Goal: Communication & Community: Answer question/provide support

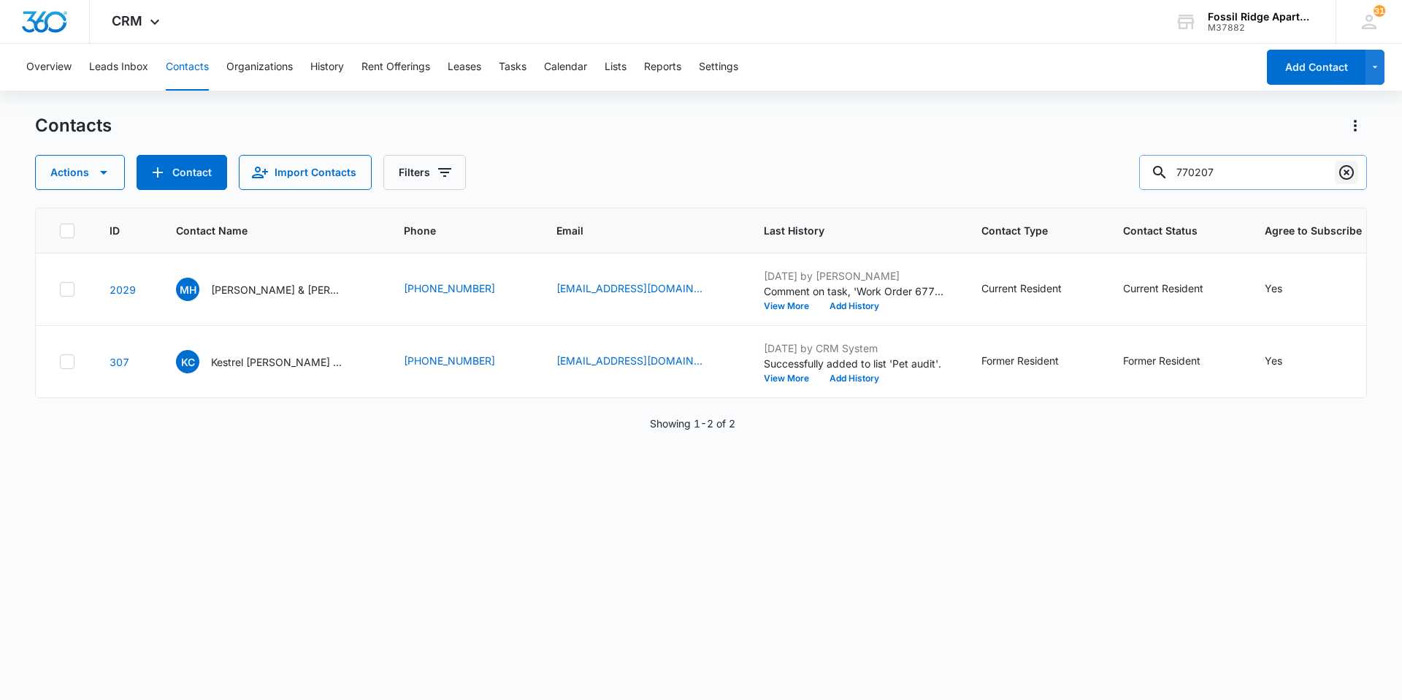
click at [1343, 173] on icon "Clear" at bounding box center [1347, 173] width 18 height 18
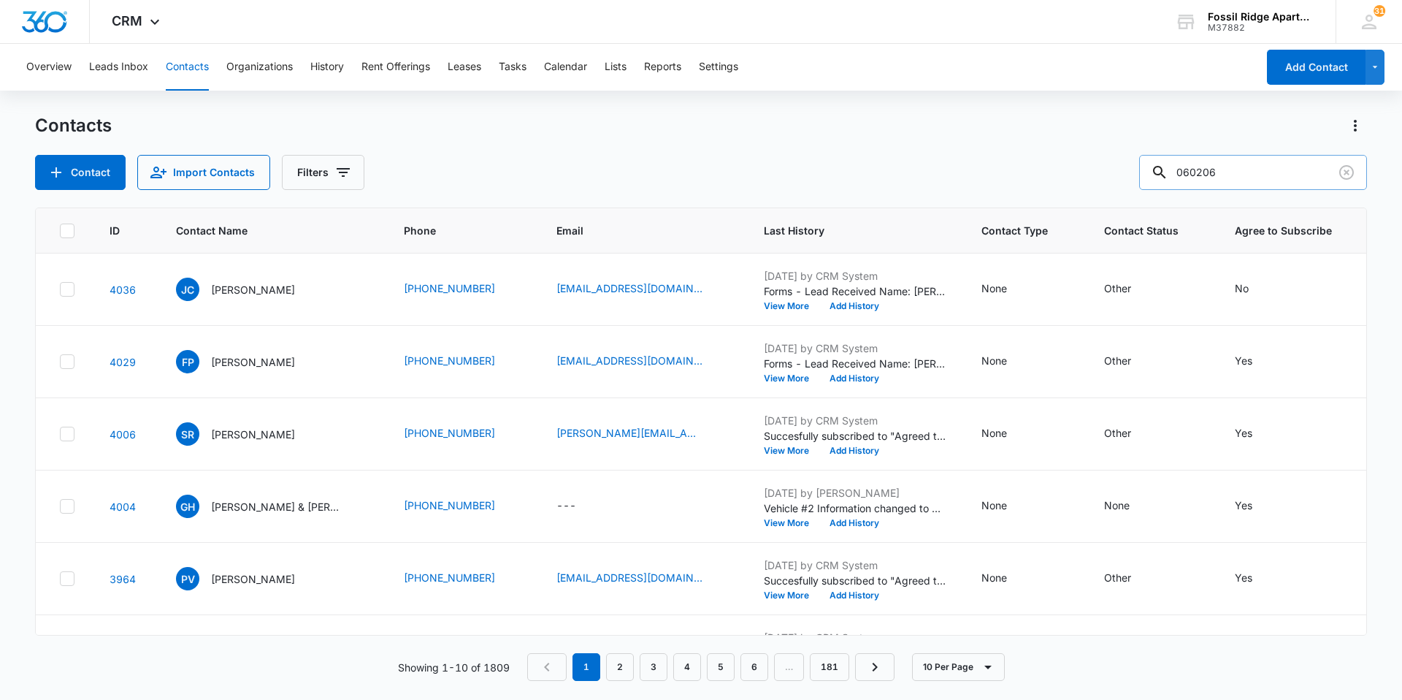
type input "060206"
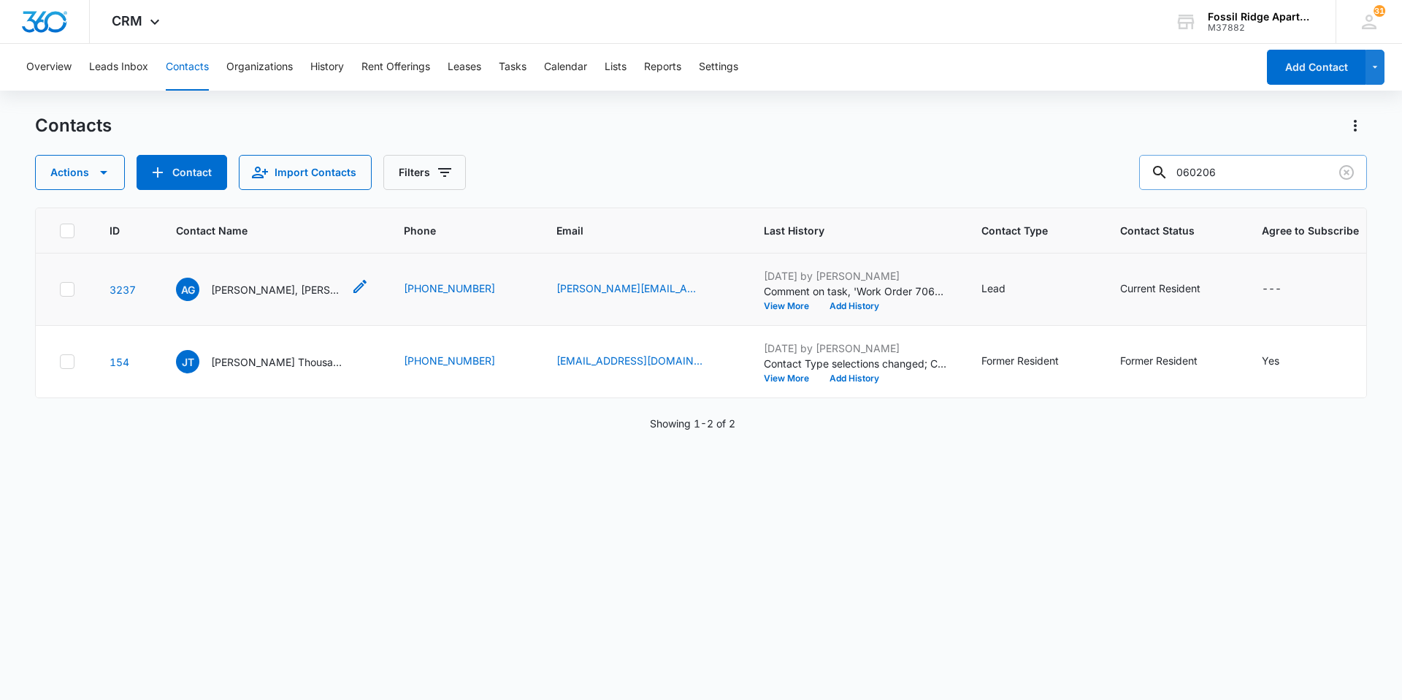
click at [249, 290] on p "[PERSON_NAME], [PERSON_NAME]" at bounding box center [276, 289] width 131 height 15
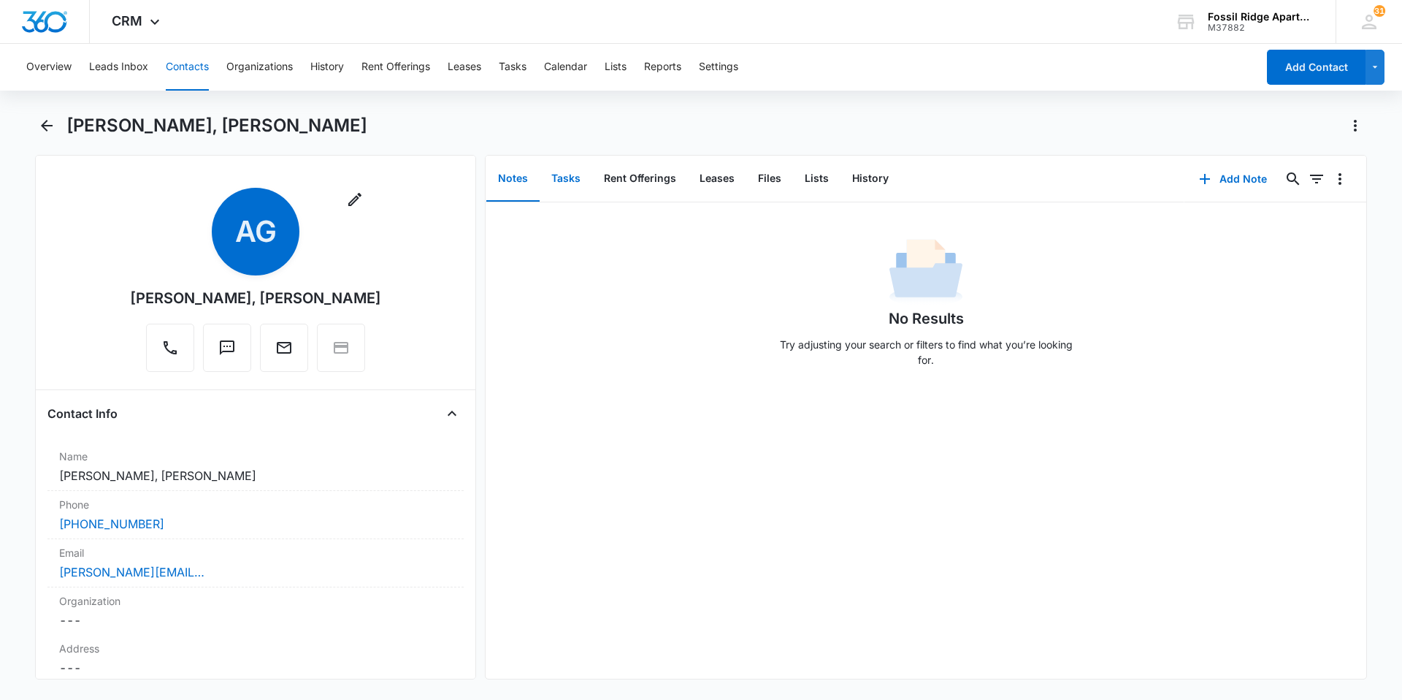
click at [577, 175] on button "Tasks" at bounding box center [566, 178] width 53 height 45
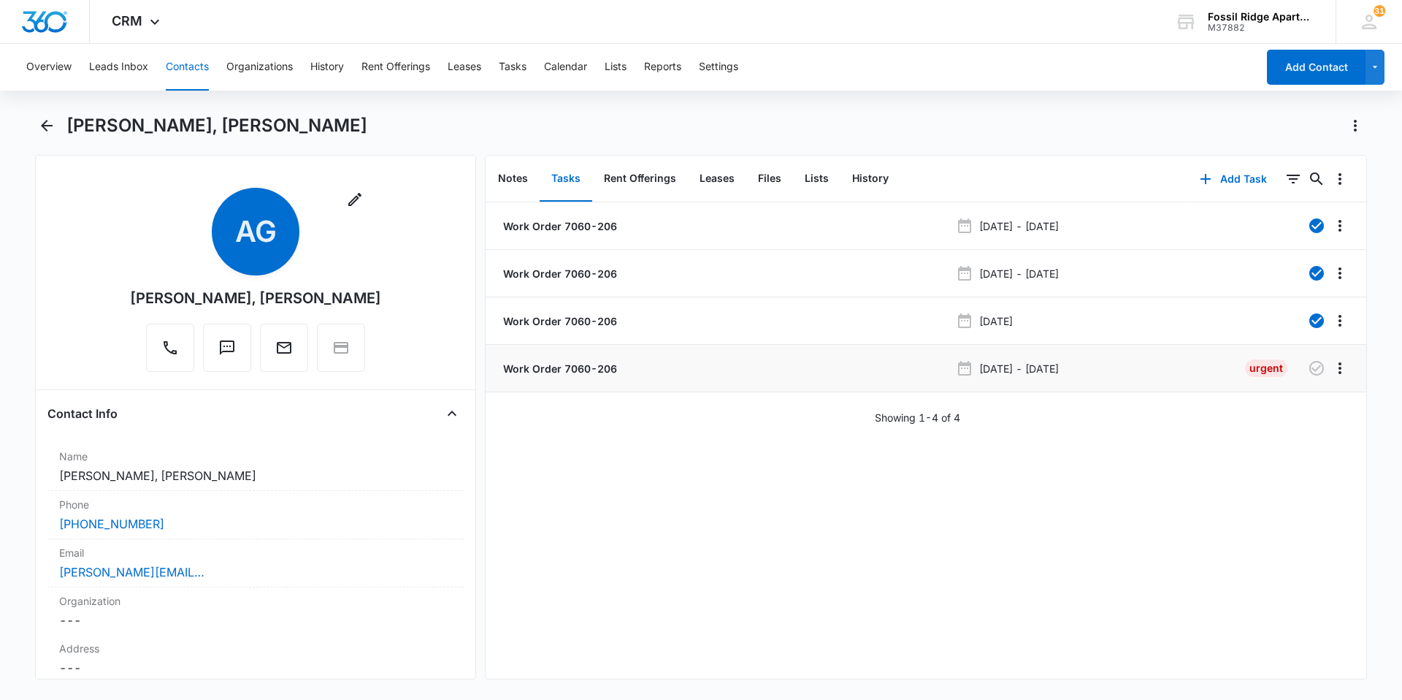
click at [579, 366] on p "Work Order 7060-206" at bounding box center [558, 368] width 117 height 15
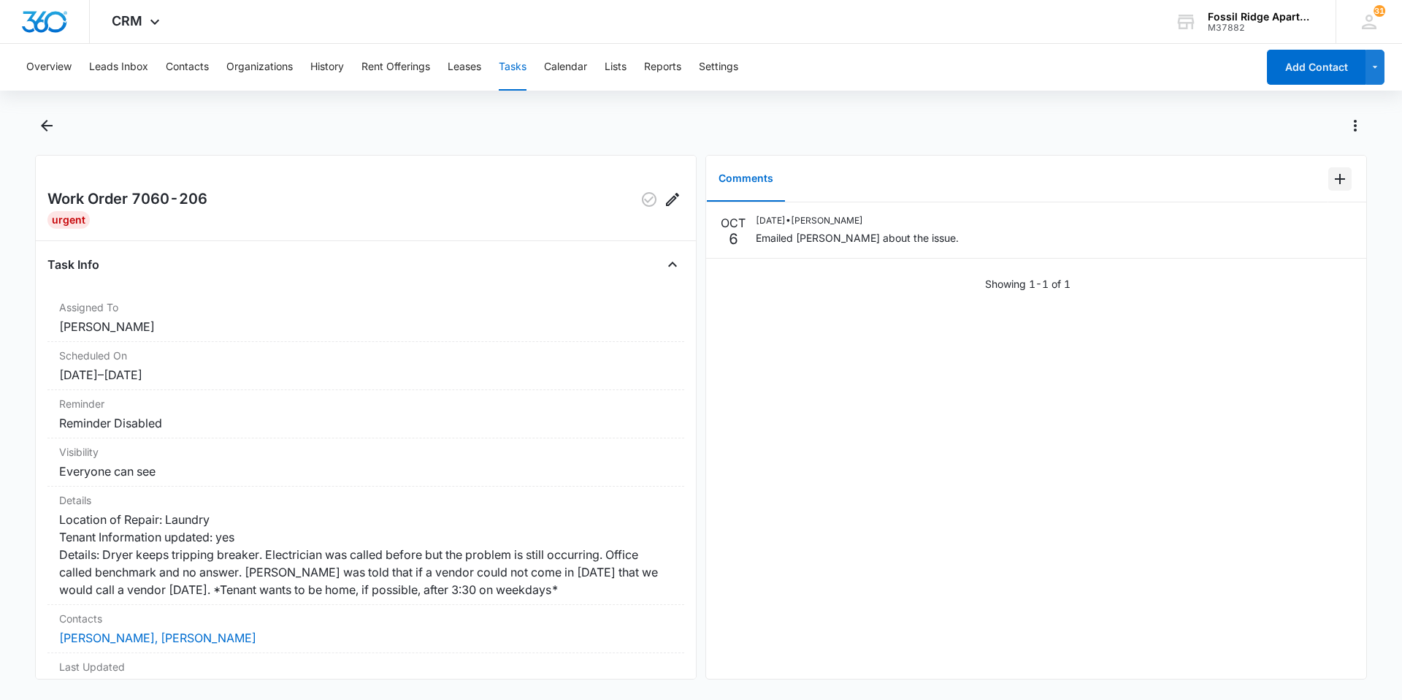
click at [1332, 183] on icon "Add Comment" at bounding box center [1341, 179] width 18 height 18
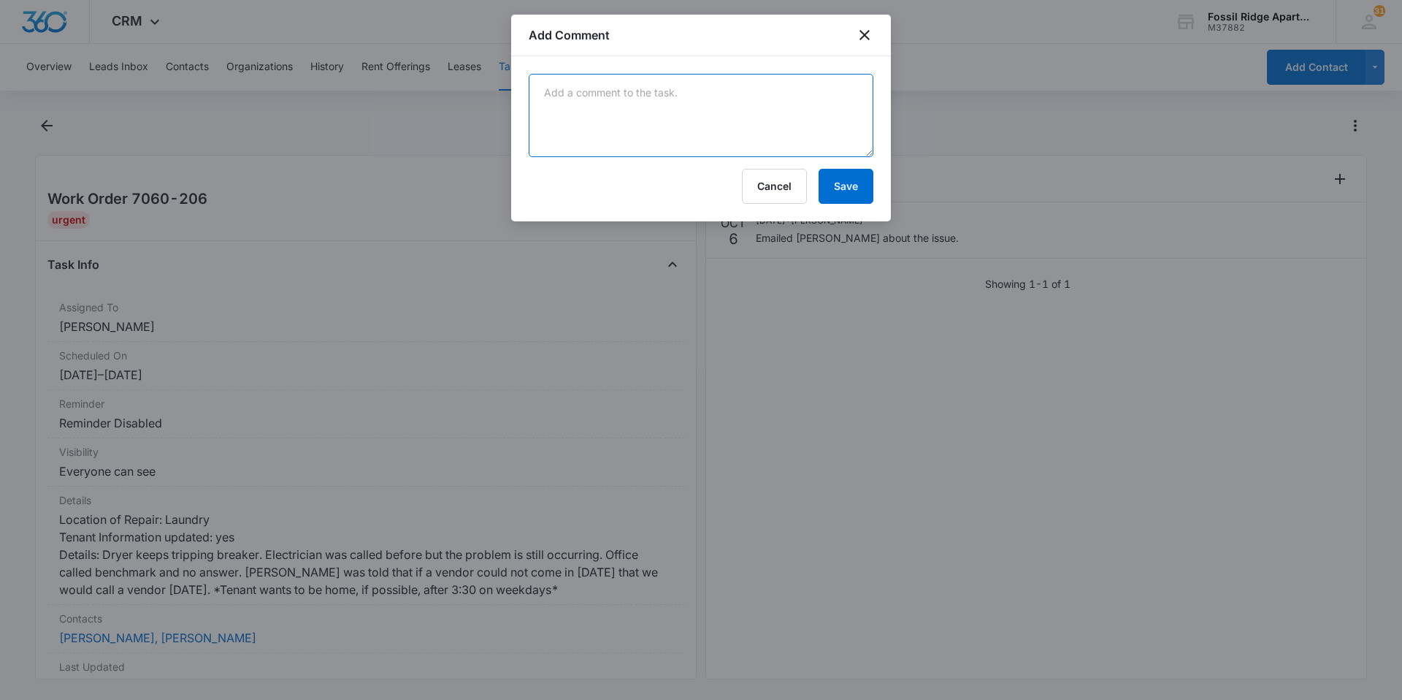
click at [665, 123] on textarea at bounding box center [701, 115] width 345 height 83
type textarea "Mamnwhuikler was scheduled and no one was present. [PERSON_NAME] will reschedul…"
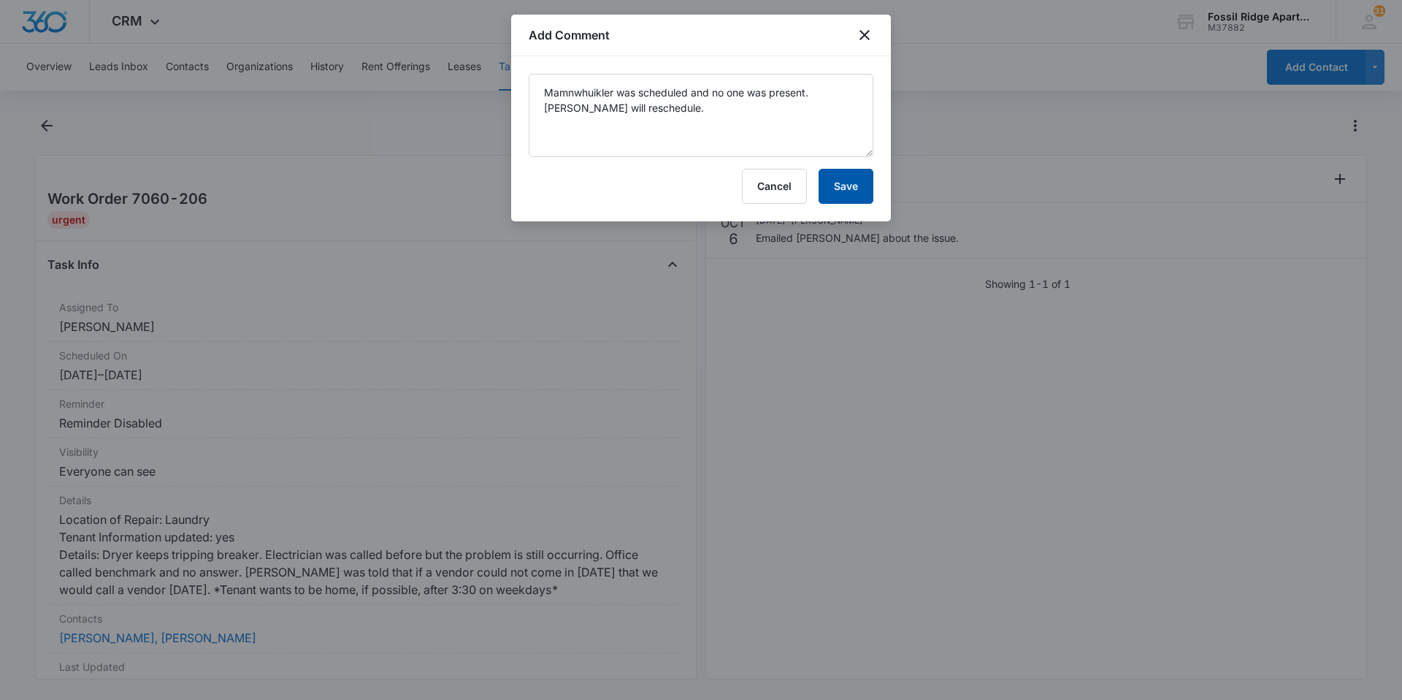
click at [846, 191] on button "Save" at bounding box center [846, 186] width 55 height 35
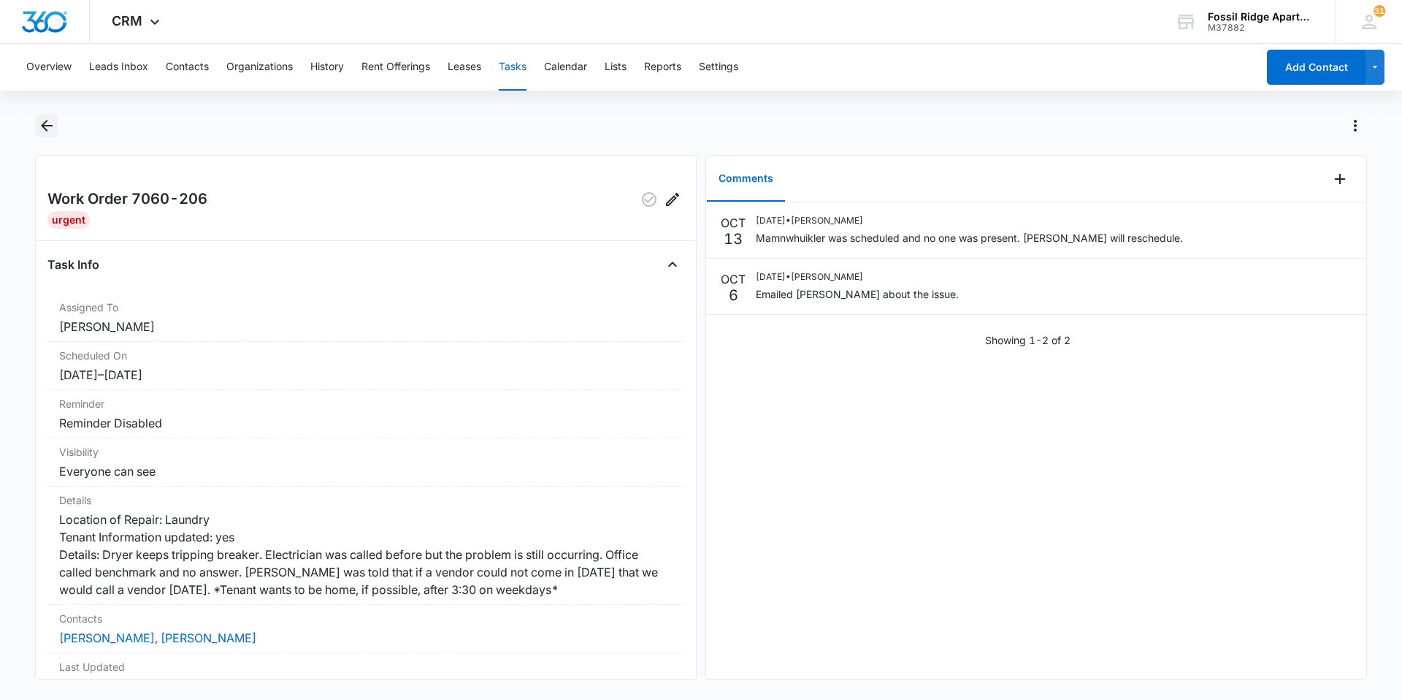
click at [43, 118] on icon "Back" at bounding box center [47, 126] width 18 height 18
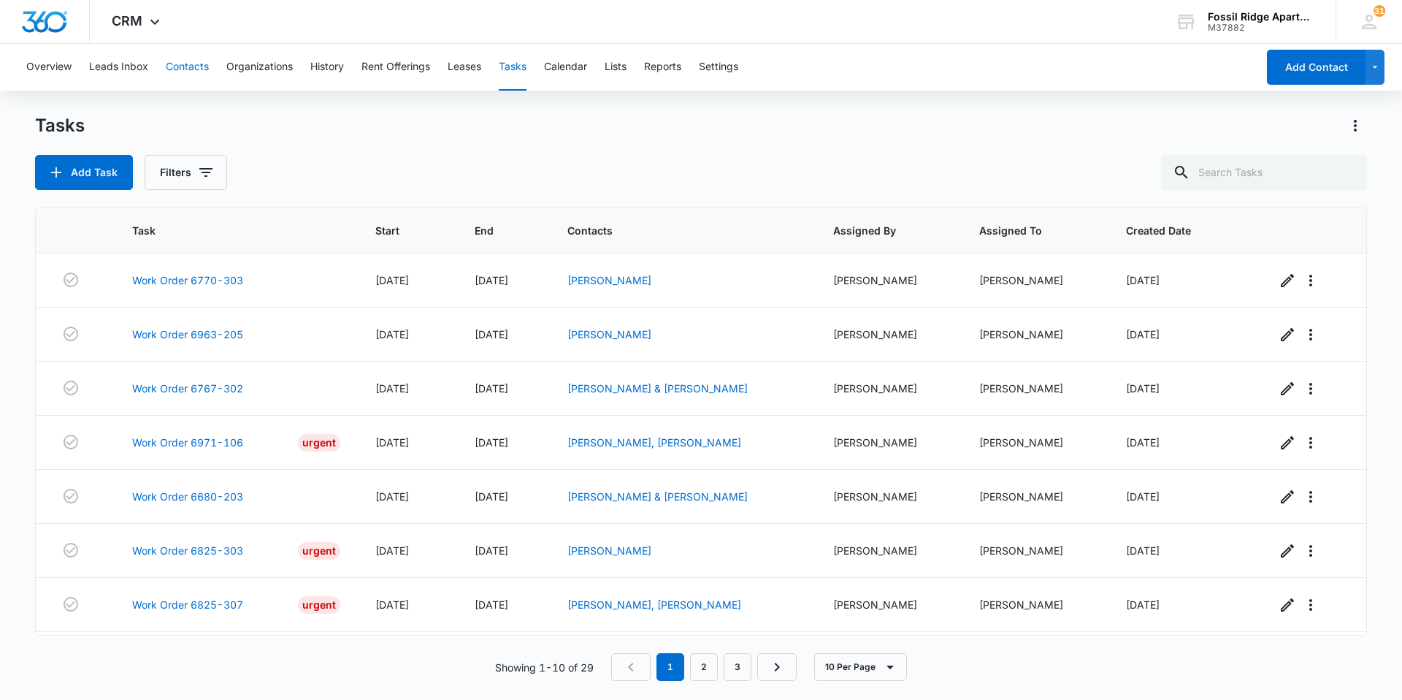
click at [194, 57] on button "Contacts" at bounding box center [187, 67] width 43 height 47
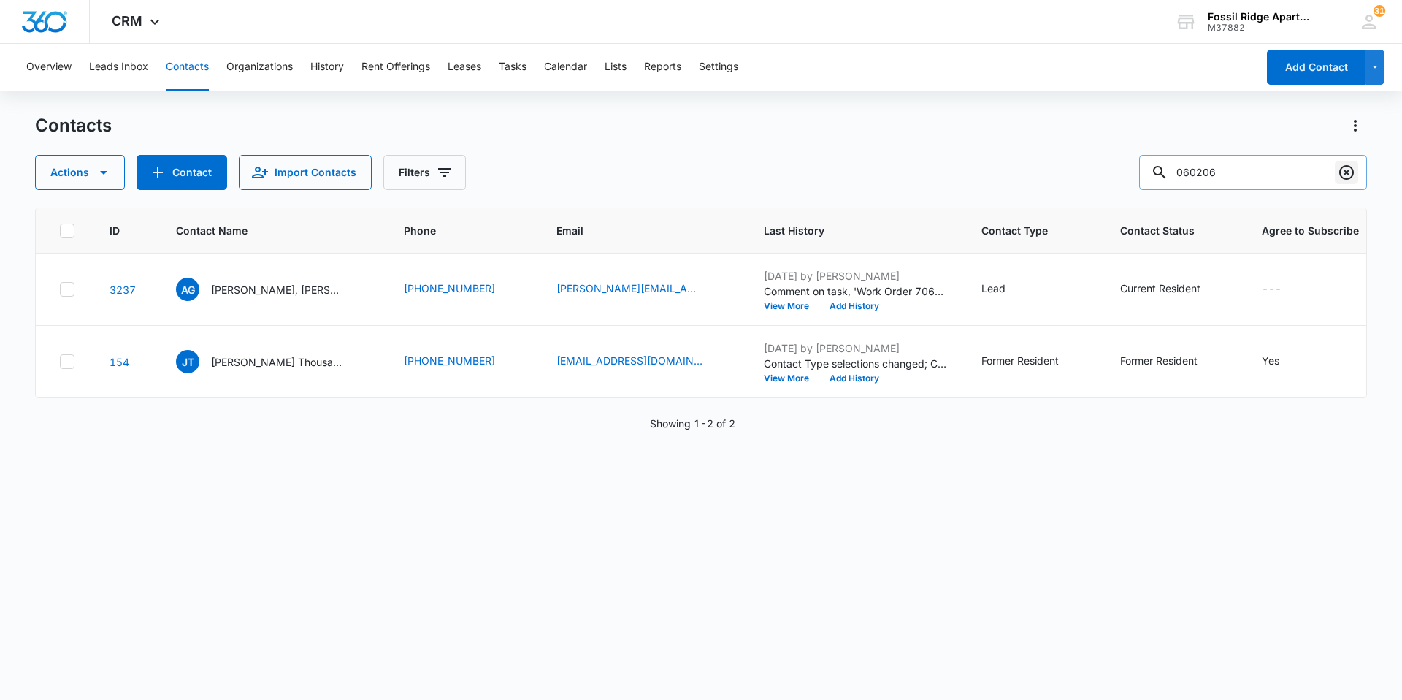
click at [1340, 169] on icon "Clear" at bounding box center [1347, 173] width 18 height 18
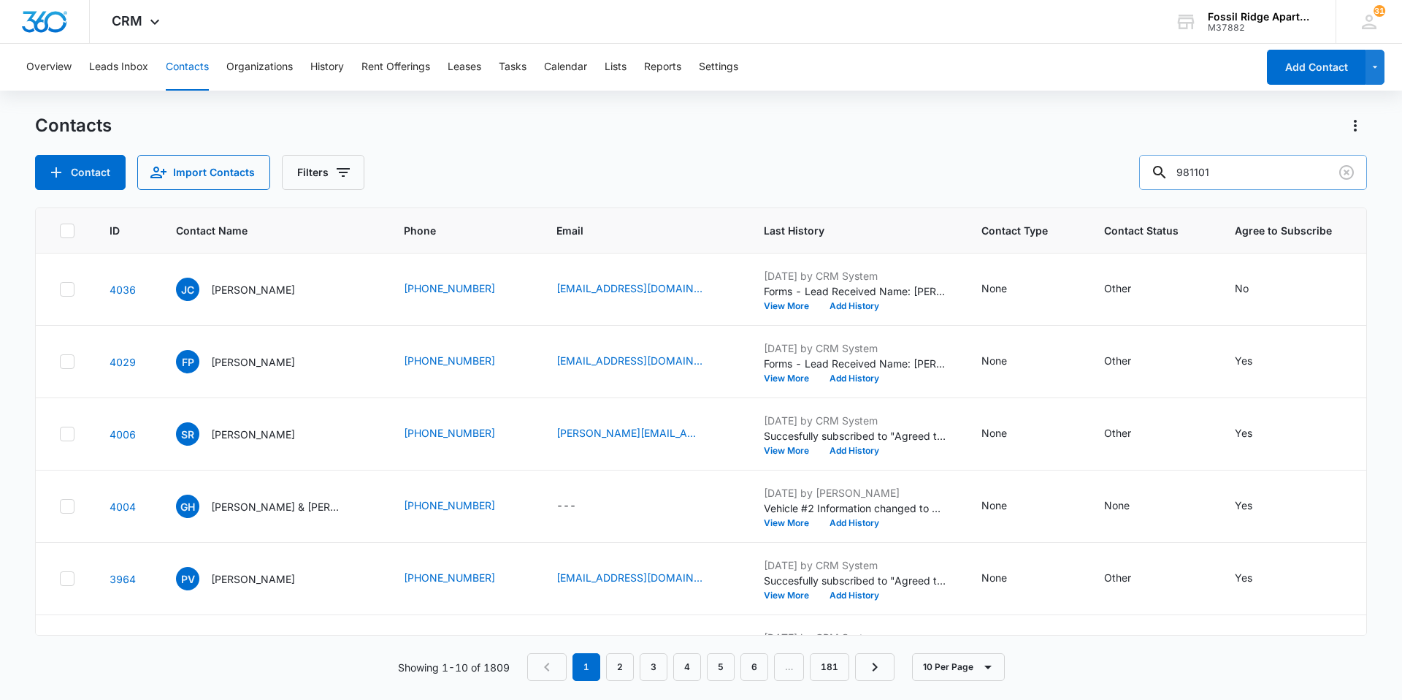
type input "981101"
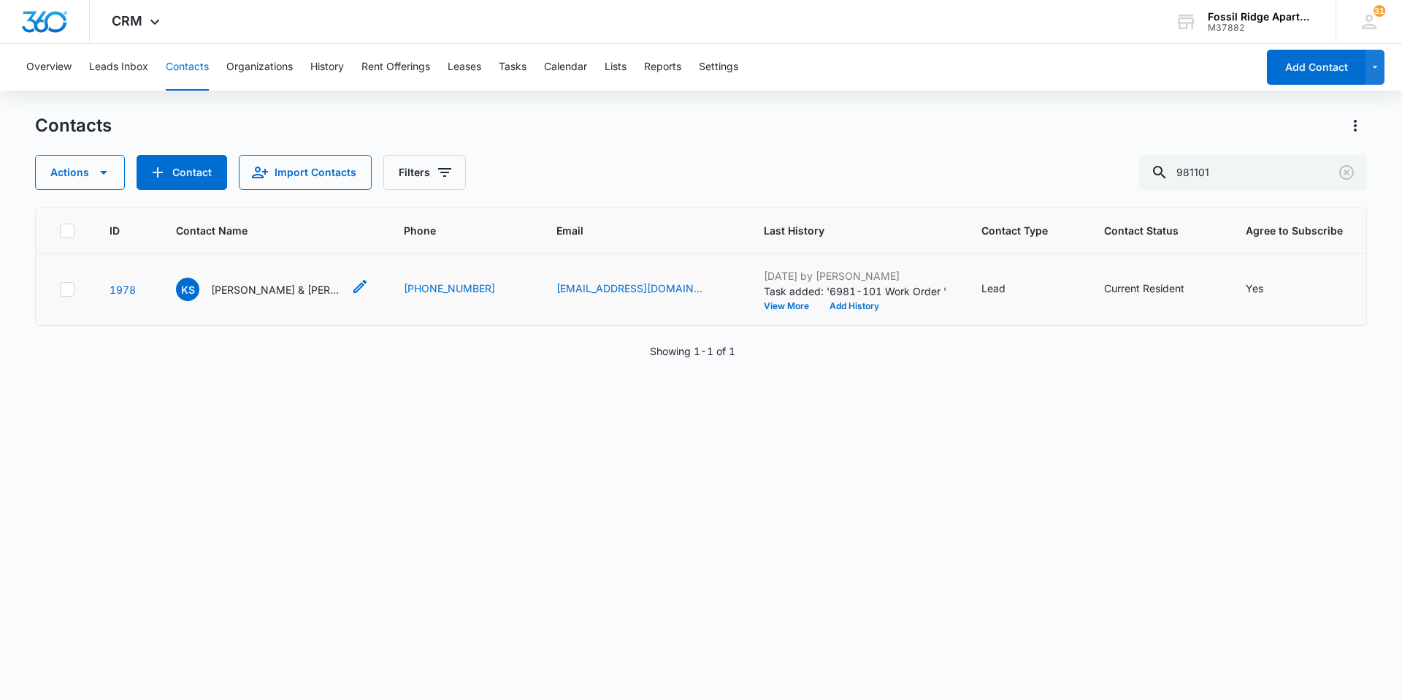
click at [229, 299] on div "KS [PERSON_NAME] & [PERSON_NAME]" at bounding box center [259, 289] width 167 height 23
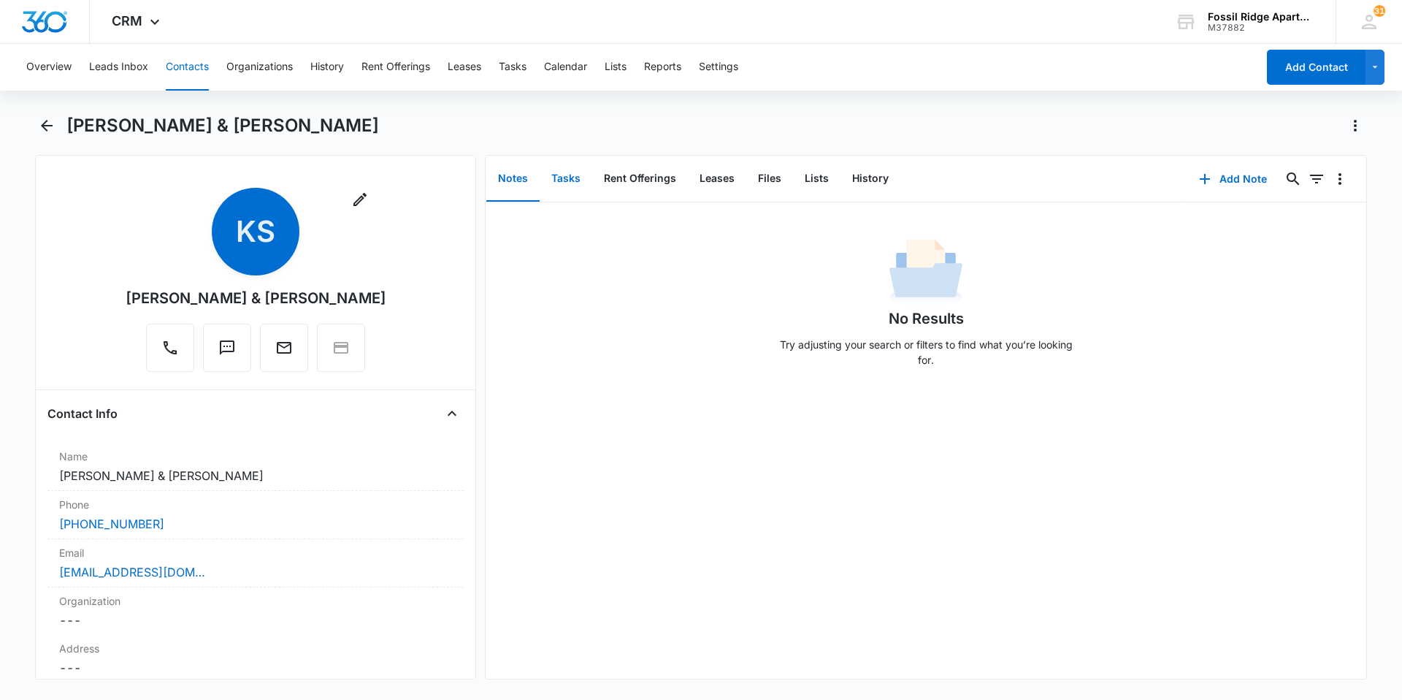
click at [582, 179] on button "Tasks" at bounding box center [566, 178] width 53 height 45
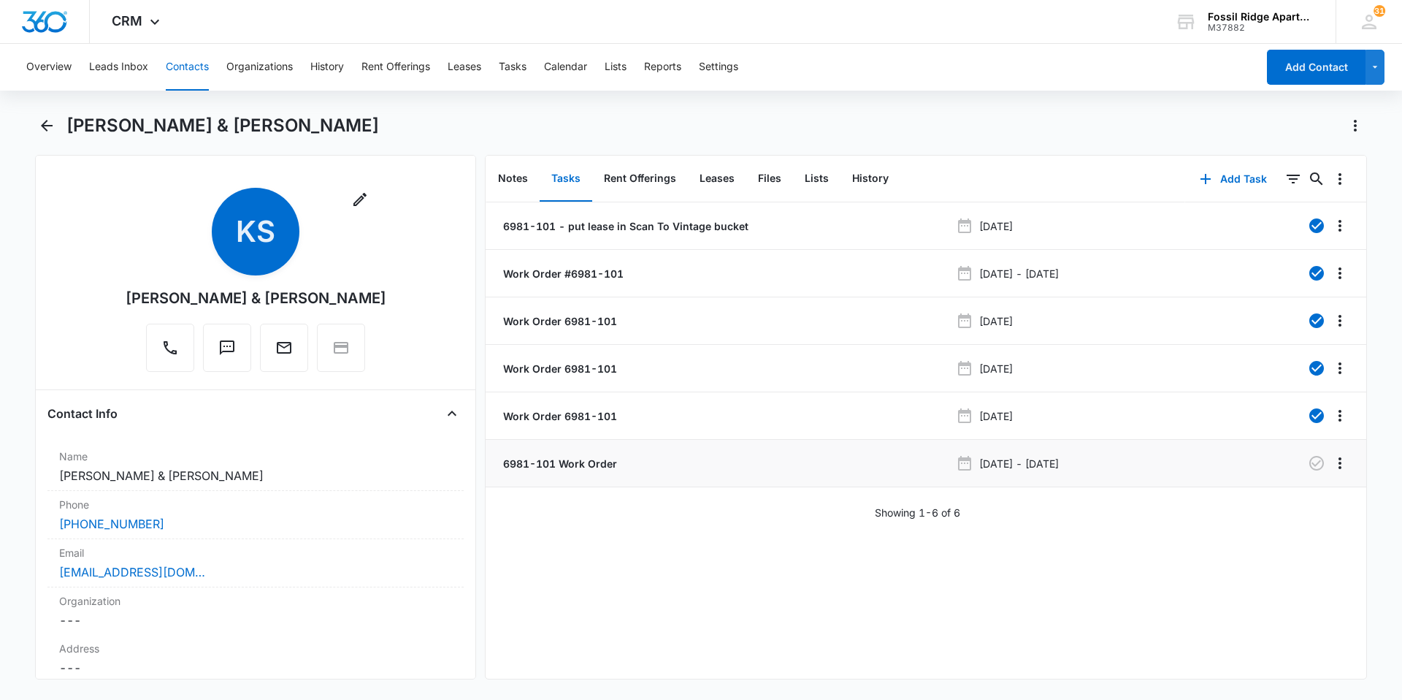
click at [541, 462] on p "6981-101 Work Order" at bounding box center [558, 463] width 117 height 15
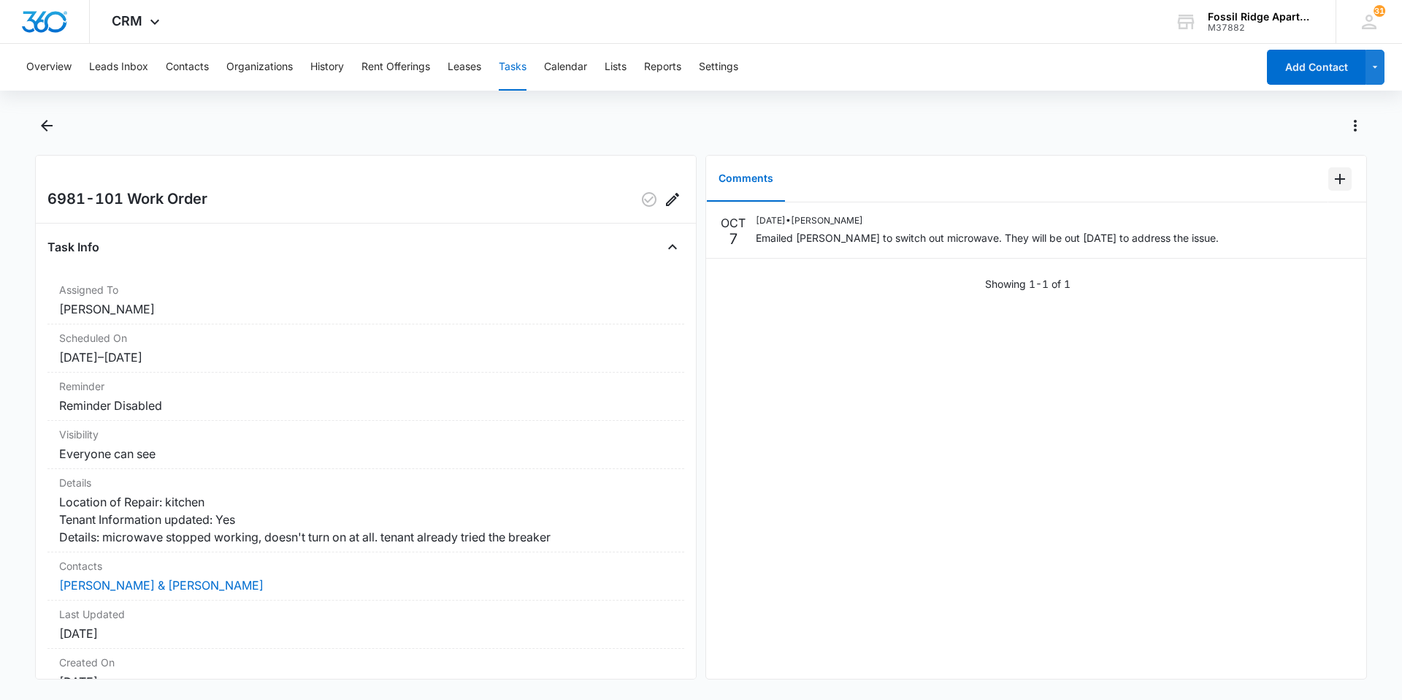
click at [1332, 173] on icon "Add Comment" at bounding box center [1341, 179] width 18 height 18
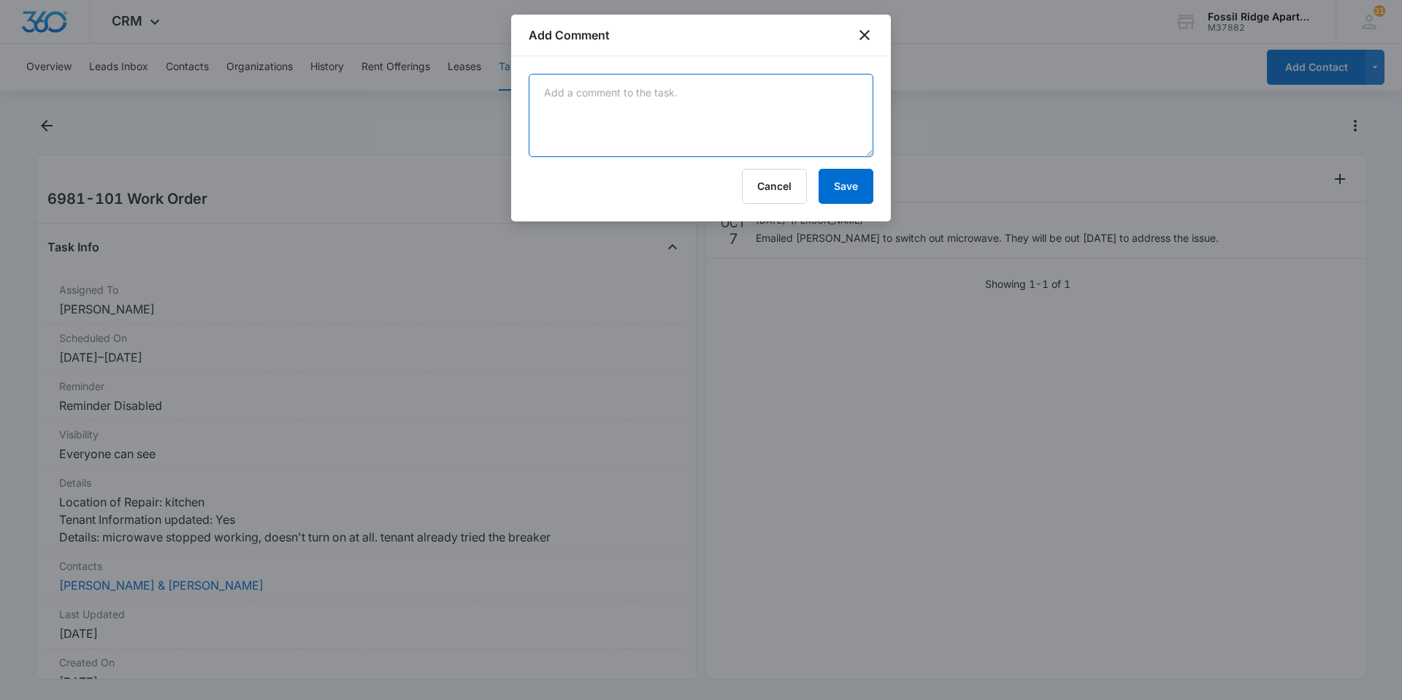
click at [606, 125] on textarea at bounding box center [701, 115] width 345 height 83
click at [718, 140] on textarea "Manwhier went [DATE] and no one was home. Plus theyhave a pet. Meanwhile will r…" at bounding box center [701, 115] width 345 height 83
type textarea "Manwhier went [DATE] and no one was home. Plus, the have a pet. Meanwhile will …"
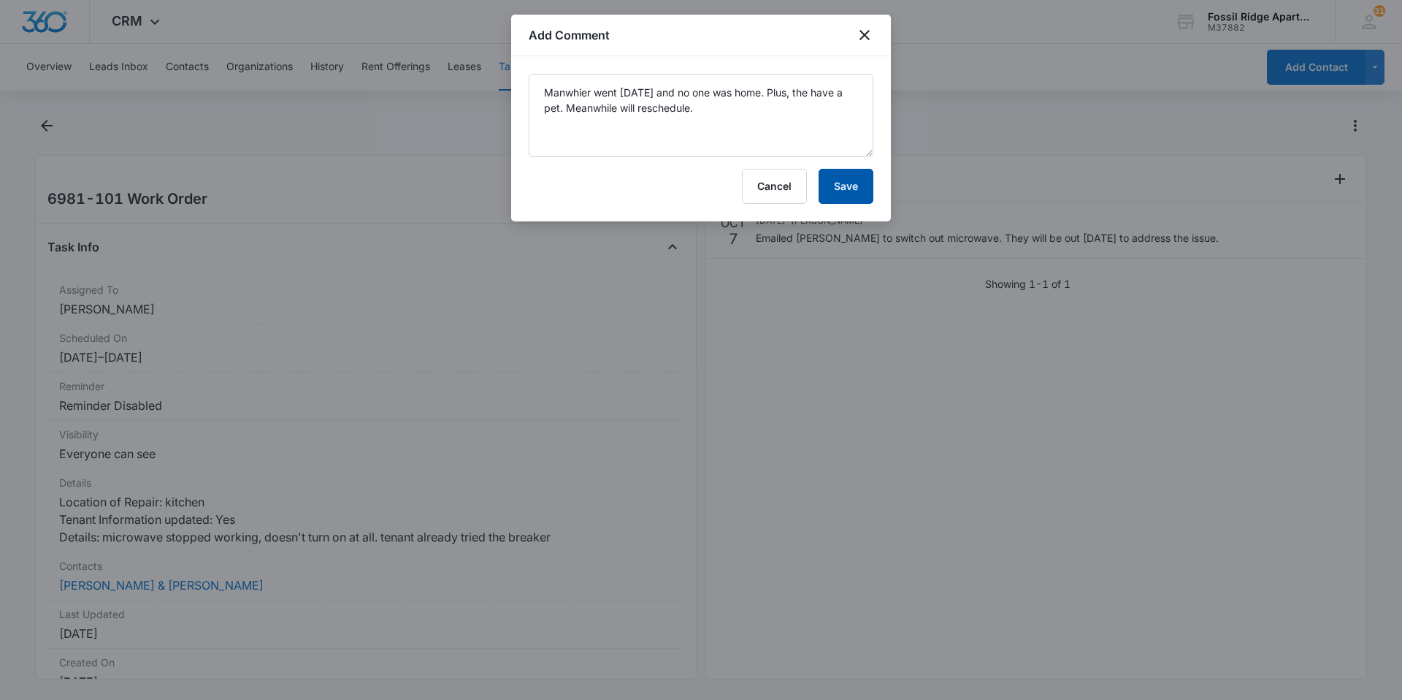
click at [839, 190] on button "Save" at bounding box center [846, 186] width 55 height 35
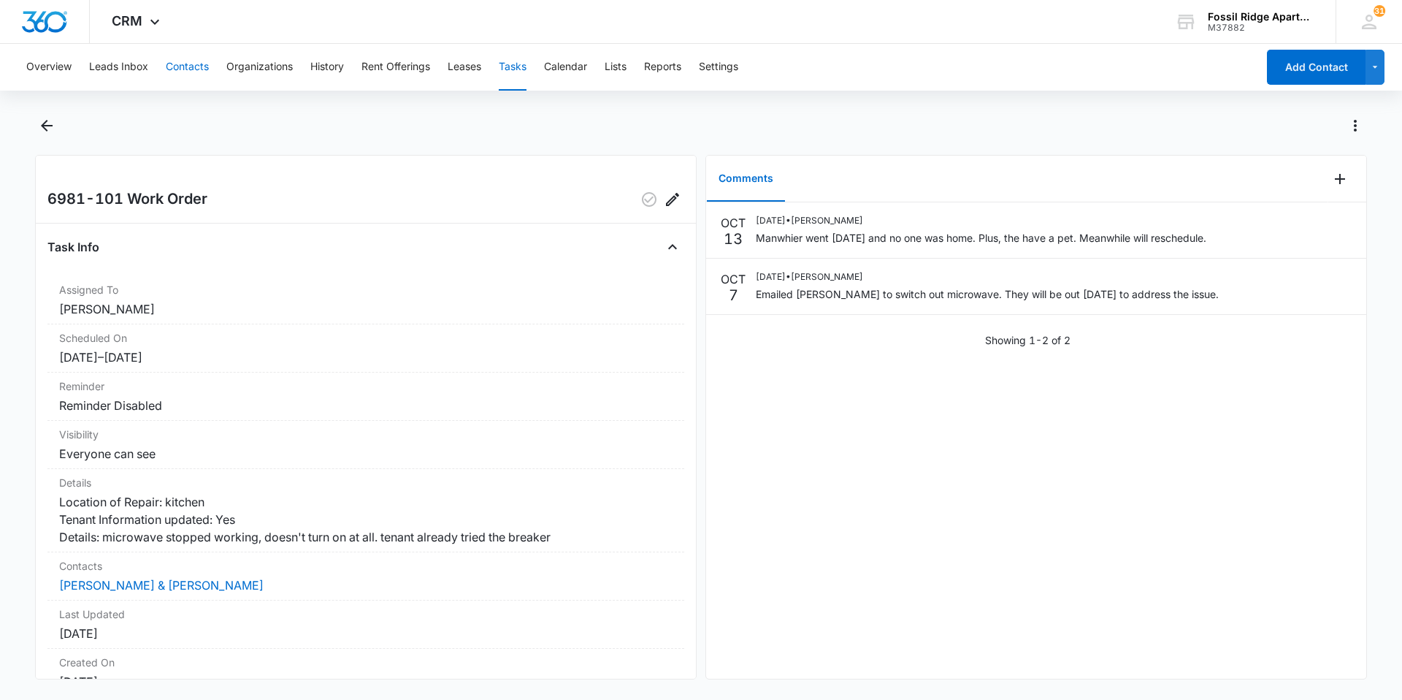
click at [180, 68] on button "Contacts" at bounding box center [187, 67] width 43 height 47
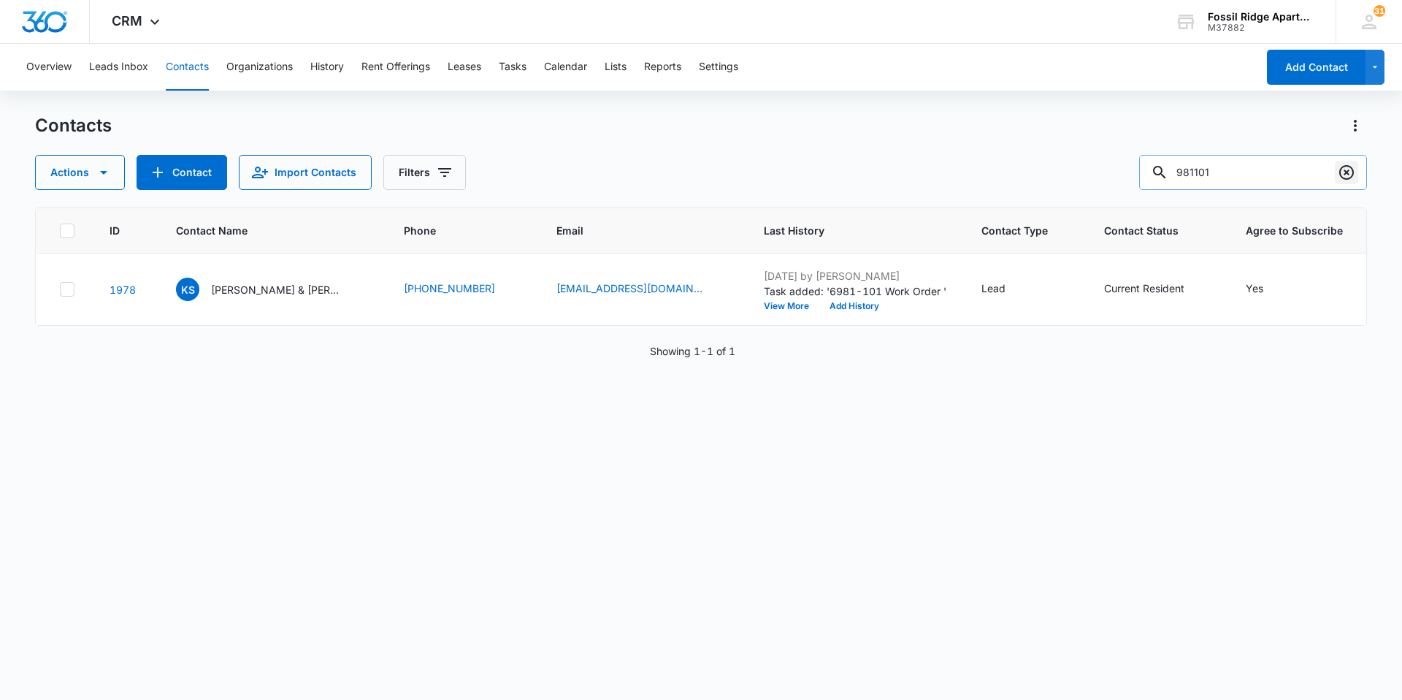
click at [1338, 169] on icon "Clear" at bounding box center [1347, 173] width 18 height 18
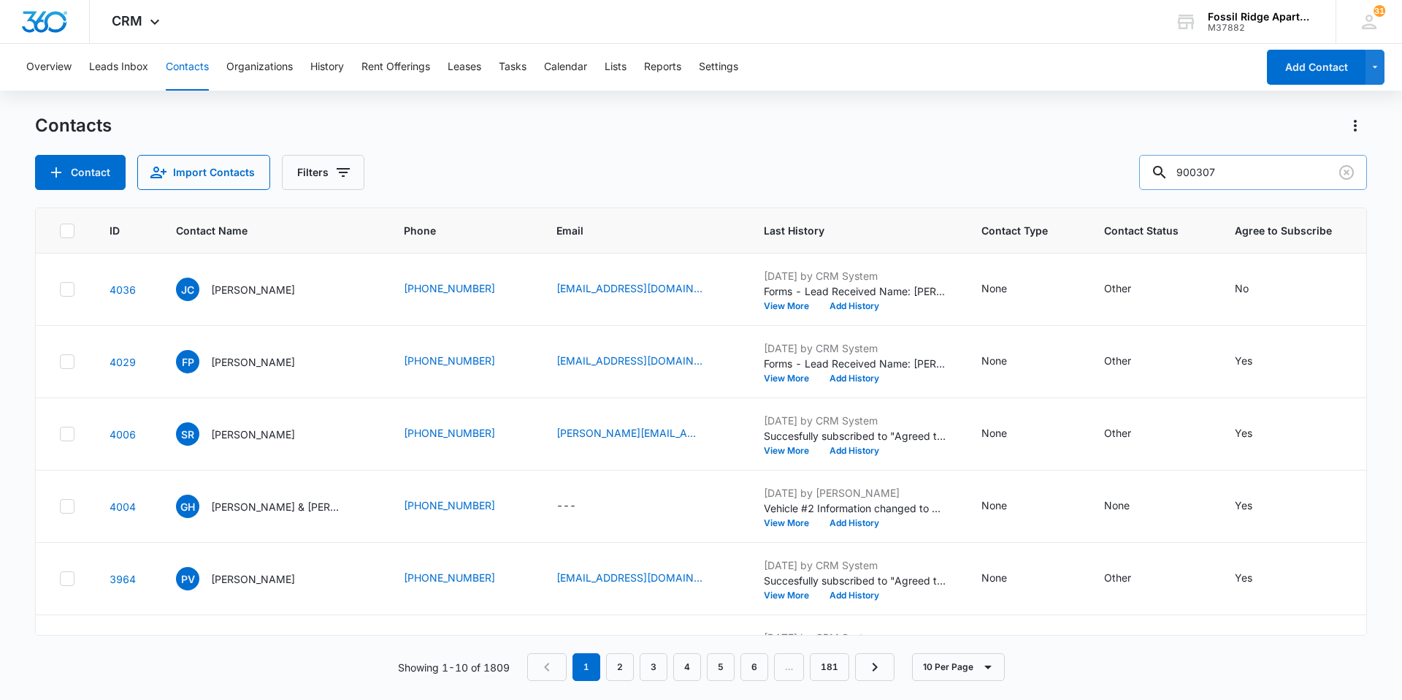
type input "900307"
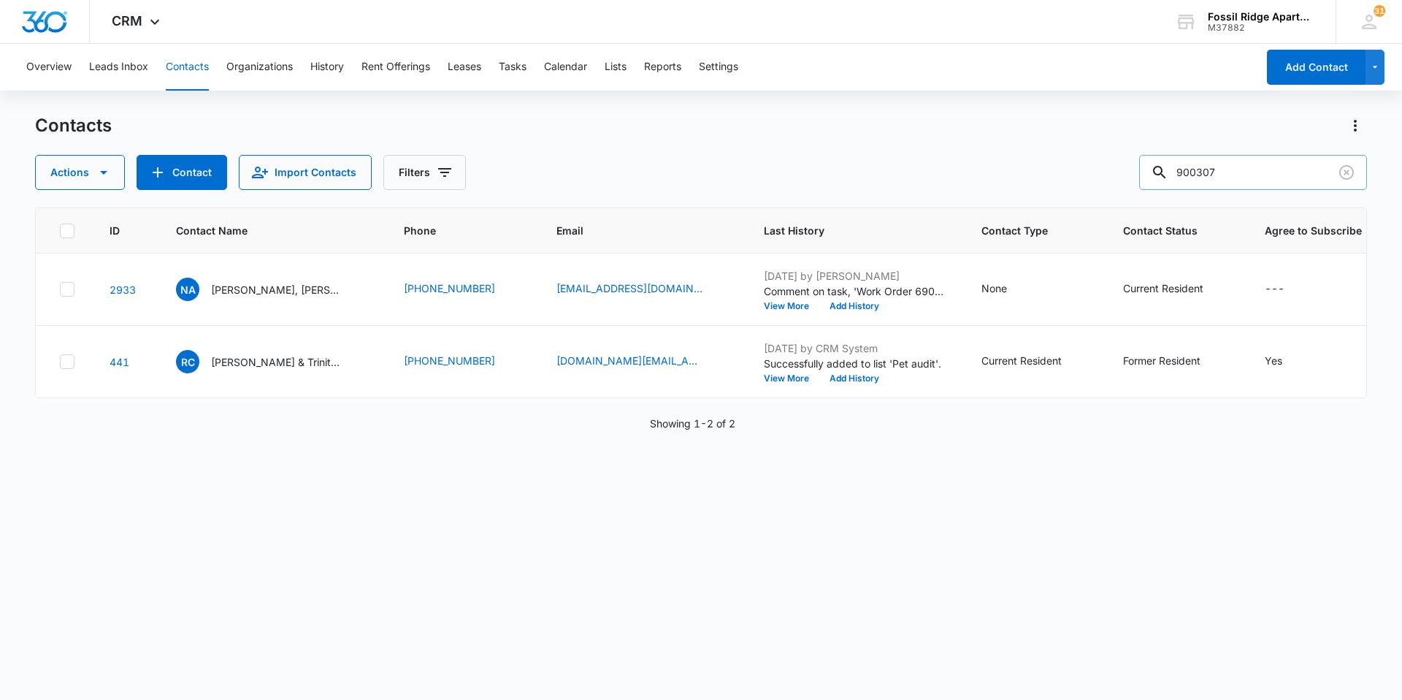
drag, startPoint x: 1001, startPoint y: 145, endPoint x: 822, endPoint y: 178, distance: 181.2
click at [822, 178] on div "Actions Contact Import Contacts Filters 900307" at bounding box center [701, 172] width 1332 height 35
click at [293, 292] on p "[PERSON_NAME], [PERSON_NAME]" at bounding box center [276, 289] width 131 height 15
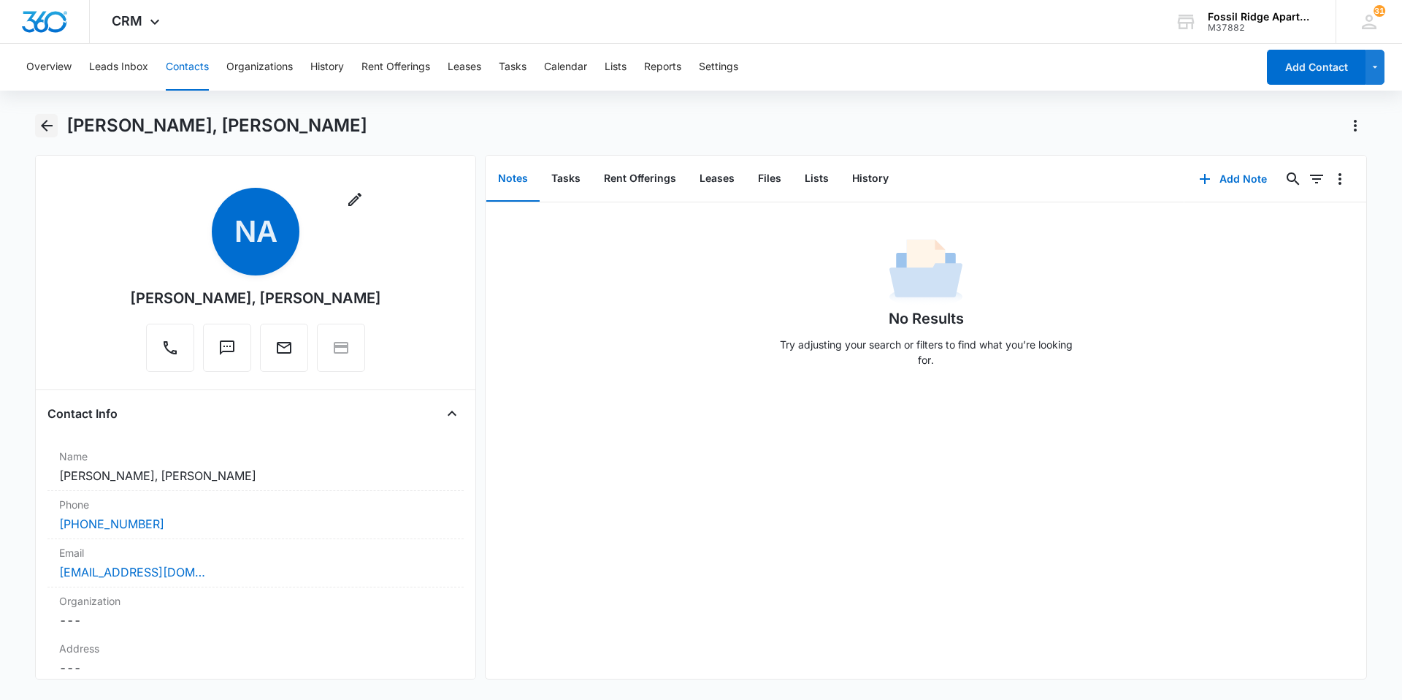
click at [54, 124] on icon "Back" at bounding box center [47, 126] width 18 height 18
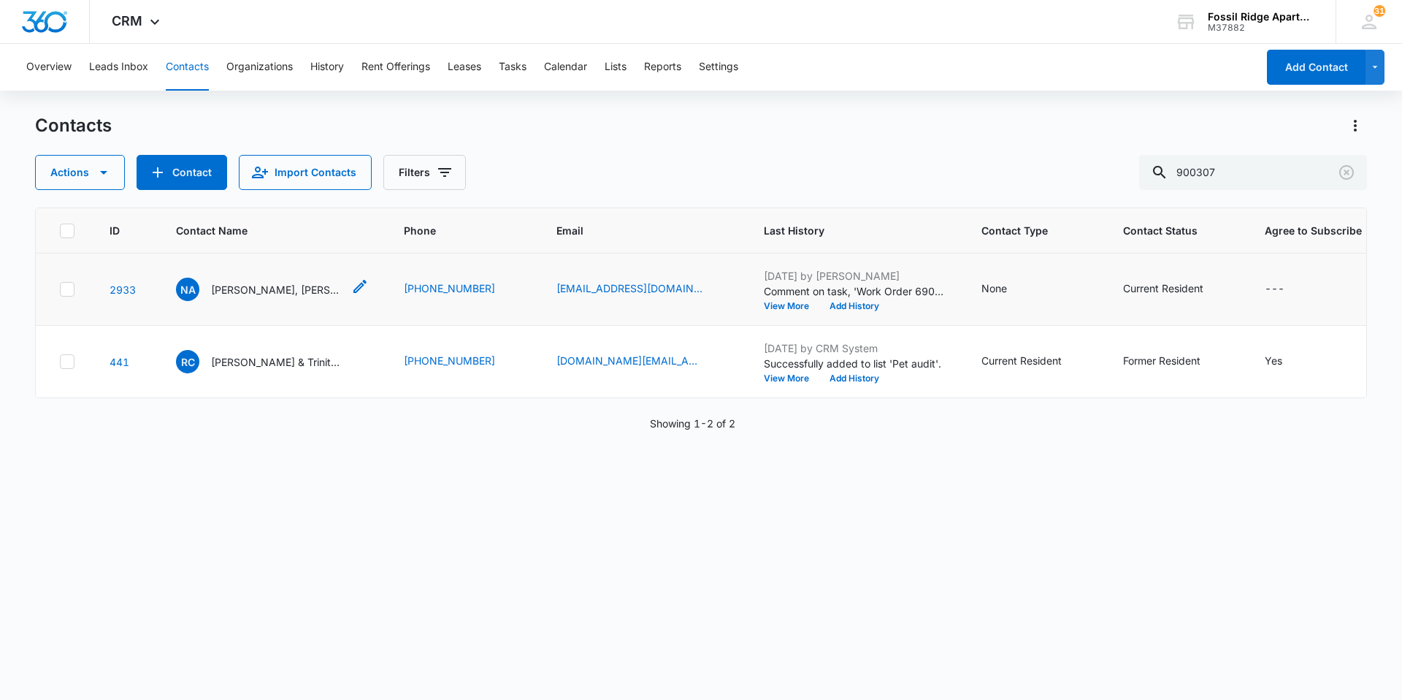
click at [245, 284] on p "[PERSON_NAME], [PERSON_NAME]" at bounding box center [276, 289] width 131 height 15
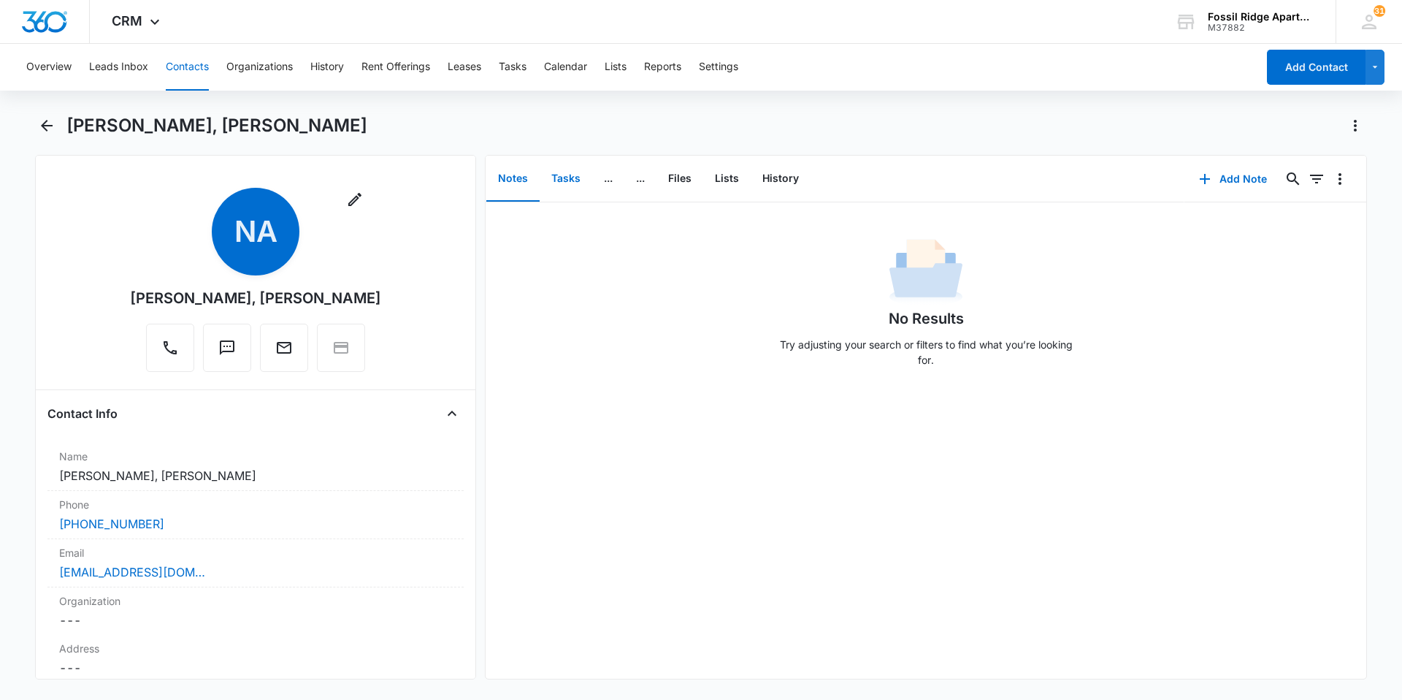
click at [563, 189] on button "Tasks" at bounding box center [566, 178] width 53 height 45
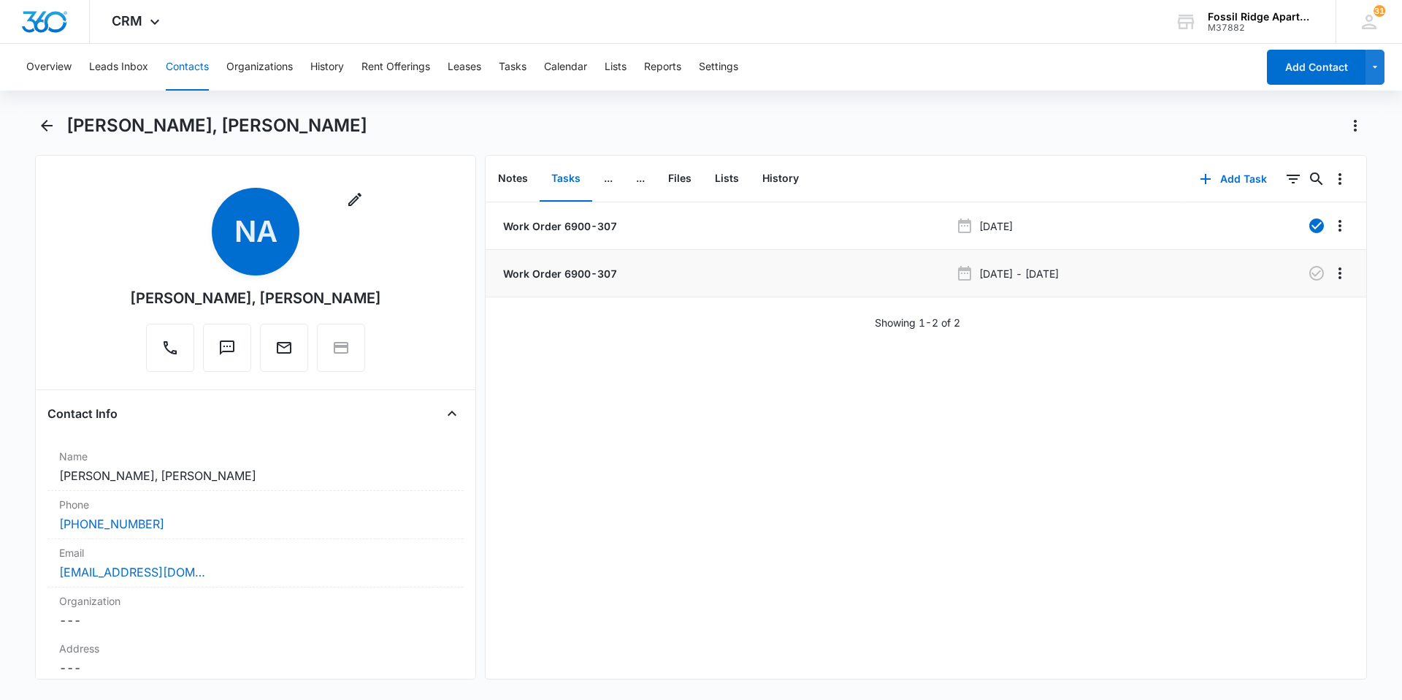
click at [570, 272] on p "Work Order 6900-307" at bounding box center [558, 273] width 117 height 15
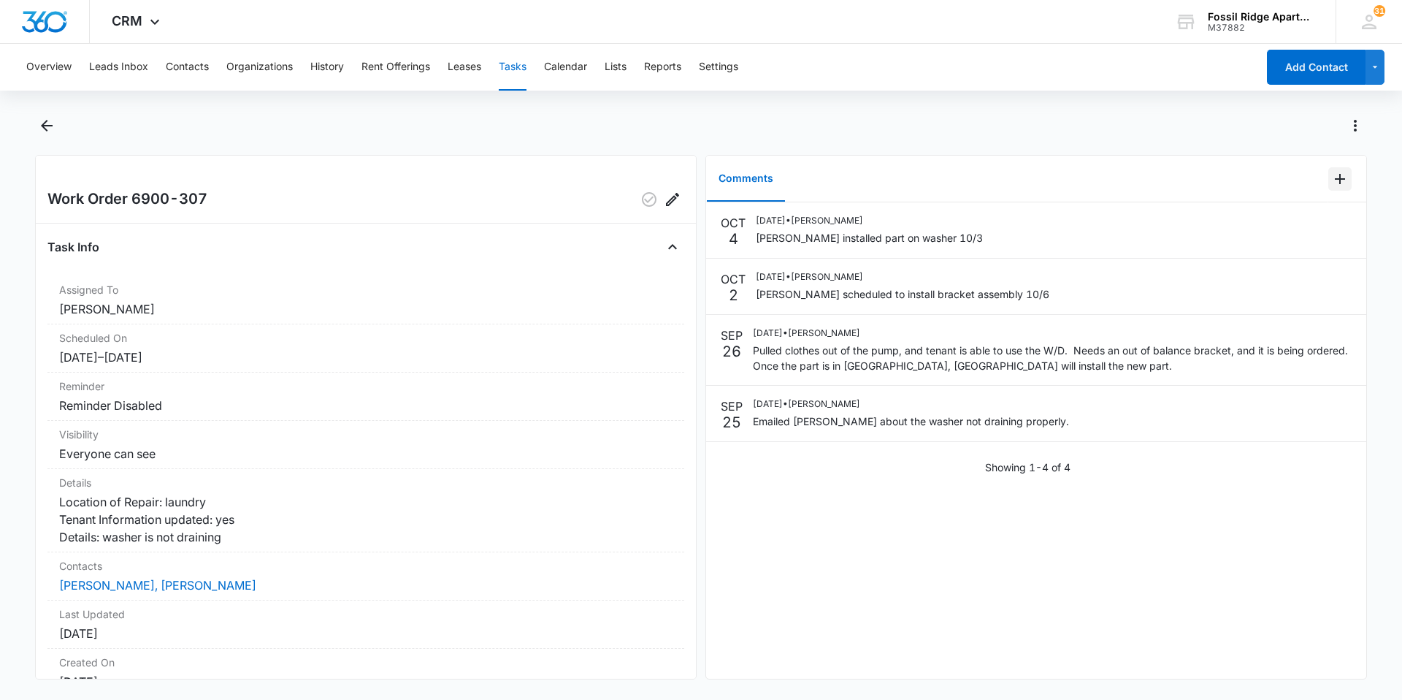
click at [1329, 175] on button "Add Comment" at bounding box center [1340, 178] width 23 height 23
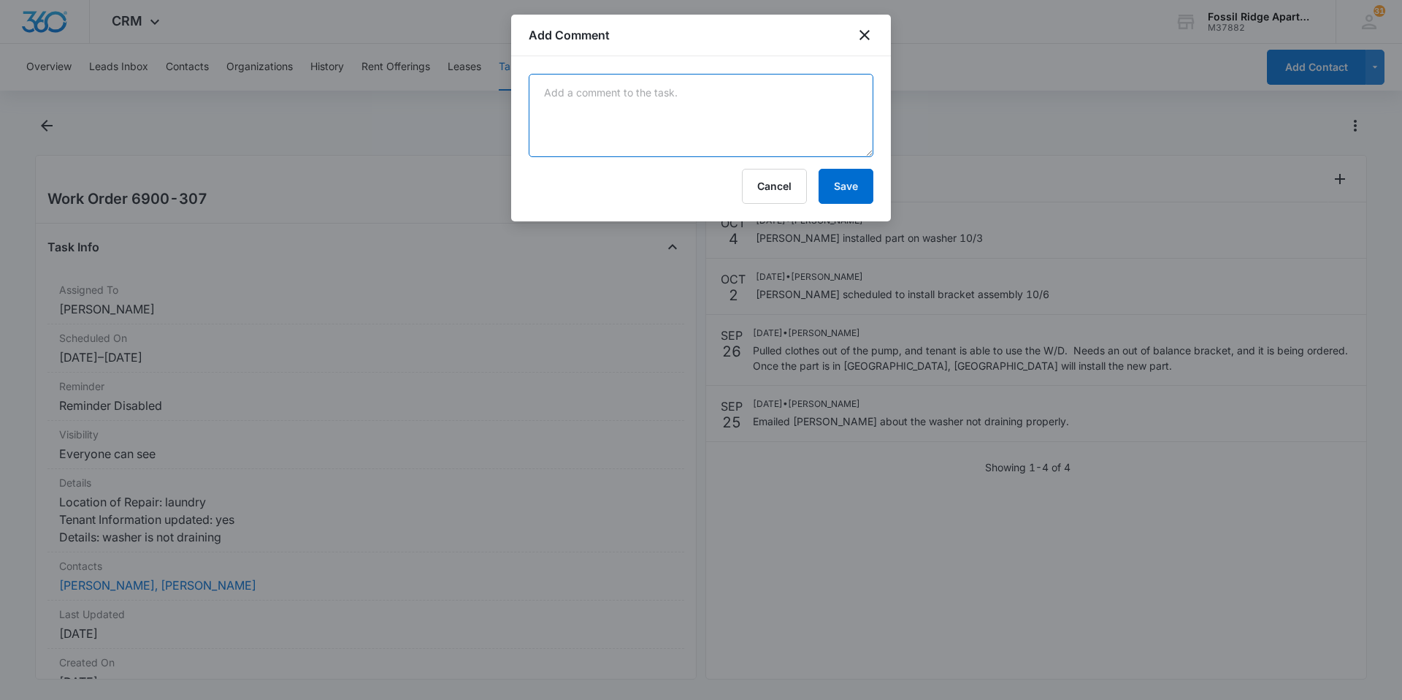
click at [640, 114] on textarea at bounding box center [701, 115] width 345 height 83
click at [676, 99] on textarea "maitnense shop" at bounding box center [701, 115] width 345 height 83
click at [598, 95] on textarea "maitnense shop" at bounding box center [701, 115] width 345 height 83
click at [659, 97] on textarea "maitnense shop" at bounding box center [701, 115] width 345 height 83
drag, startPoint x: 735, startPoint y: 107, endPoint x: 725, endPoint y: 105, distance: 9.7
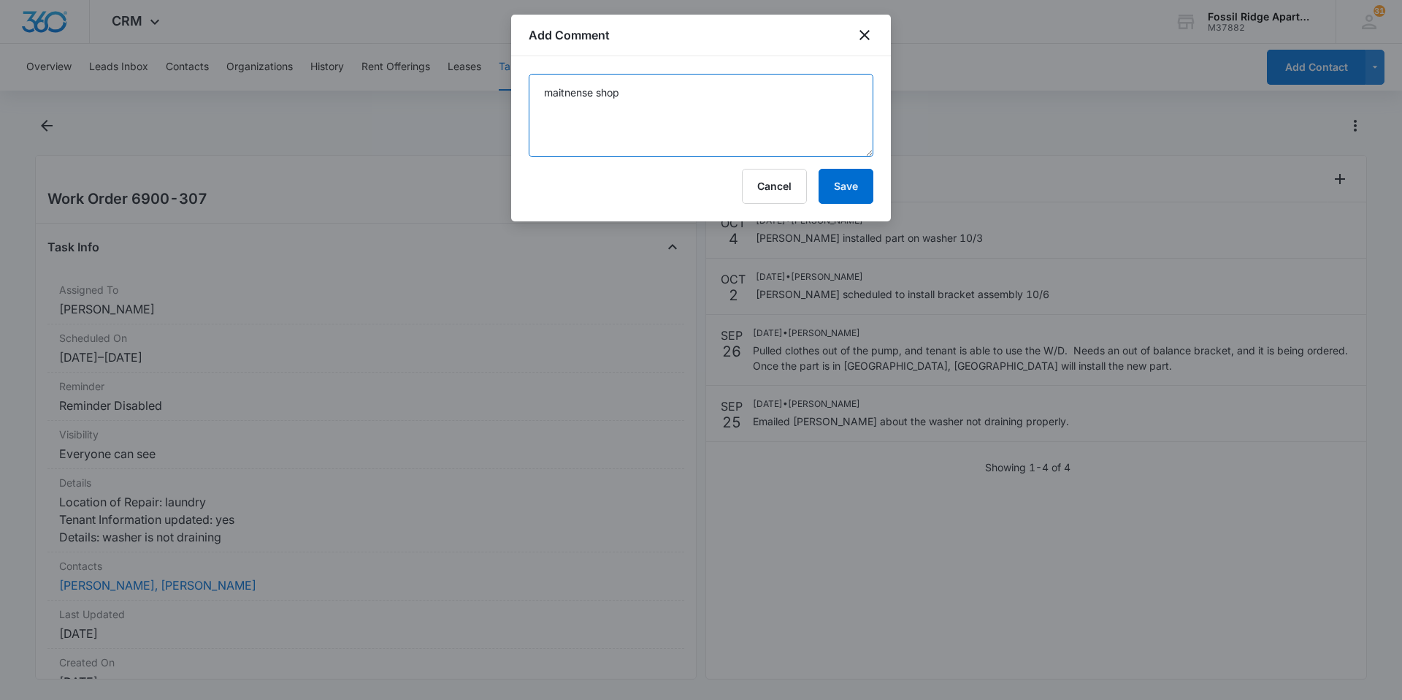
click at [735, 107] on textarea "maitnense shop" at bounding box center [701, 115] width 345 height 83
click at [600, 91] on textarea "maitnense shop" at bounding box center [701, 115] width 345 height 83
click at [679, 87] on textarea "maitnense shop" at bounding box center [701, 115] width 345 height 83
click at [598, 91] on textarea "maitnense shop" at bounding box center [701, 115] width 345 height 83
click at [646, 91] on textarea "maitnense shop" at bounding box center [701, 115] width 345 height 83
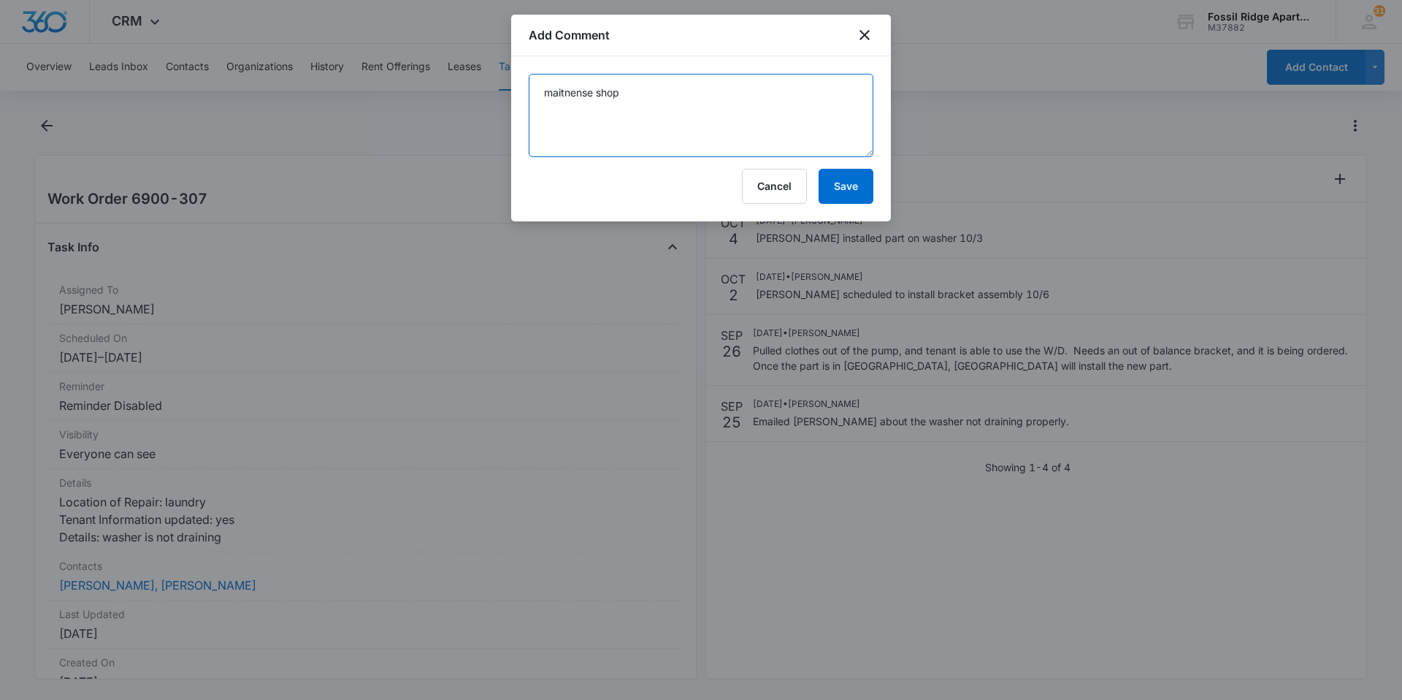
click at [725, 104] on textarea "maitnense shop" at bounding box center [701, 115] width 345 height 83
click at [743, 98] on textarea "maitnense shop" at bounding box center [701, 115] width 345 height 83
click at [598, 85] on textarea "maitnense shop" at bounding box center [701, 115] width 345 height 83
click at [668, 93] on textarea "Maintenace shop" at bounding box center [701, 115] width 345 height 83
type textarea "Maintenace shop"
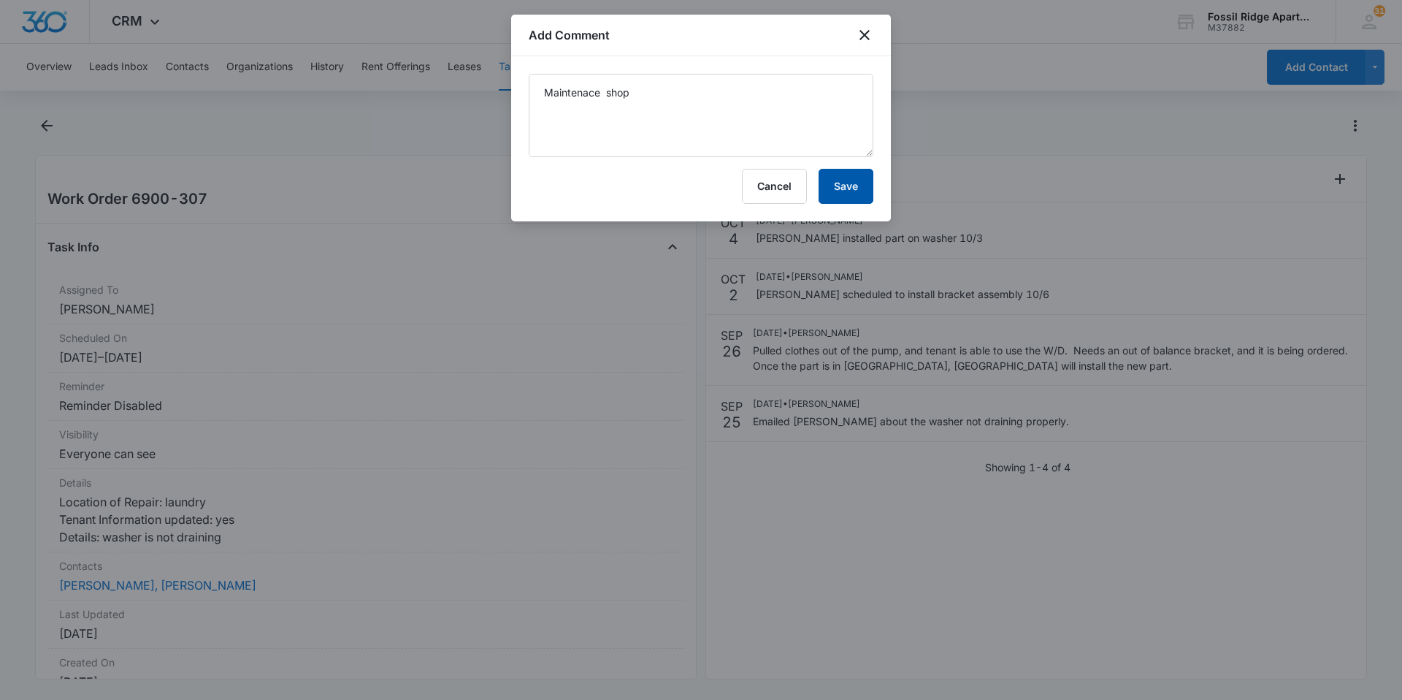
click at [853, 185] on button "Save" at bounding box center [846, 186] width 55 height 35
